Goal: Transaction & Acquisition: Subscribe to service/newsletter

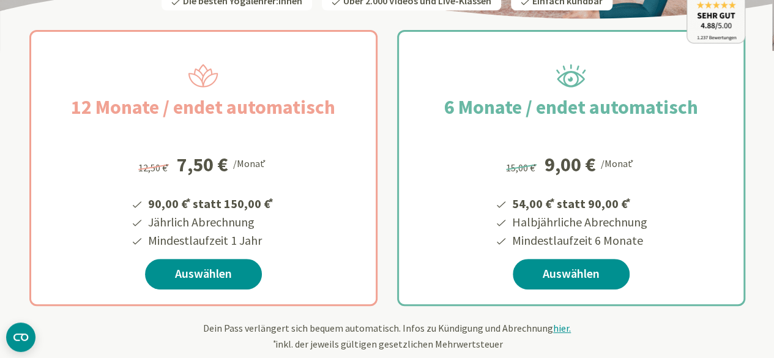
scroll to position [168, 0]
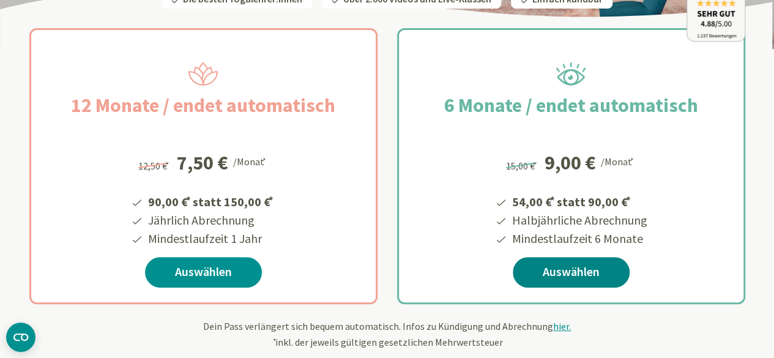
click at [557, 266] on link "Auswählen" at bounding box center [571, 272] width 117 height 31
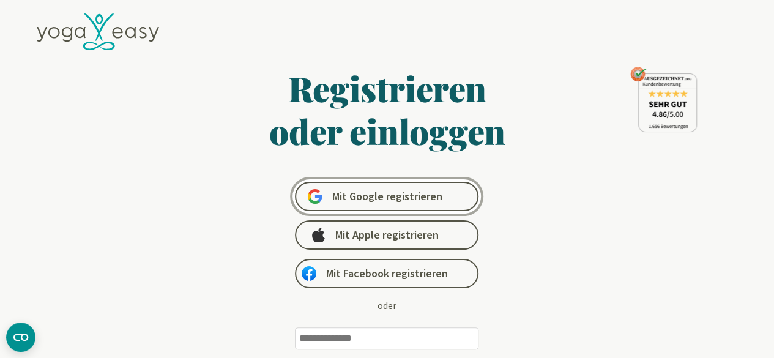
click at [400, 200] on span "Mit Google registrieren" at bounding box center [387, 196] width 110 height 15
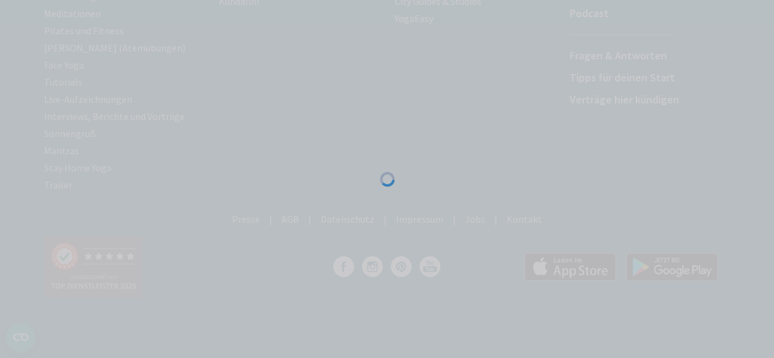
scroll to position [317, 0]
